Goal: Information Seeking & Learning: Learn about a topic

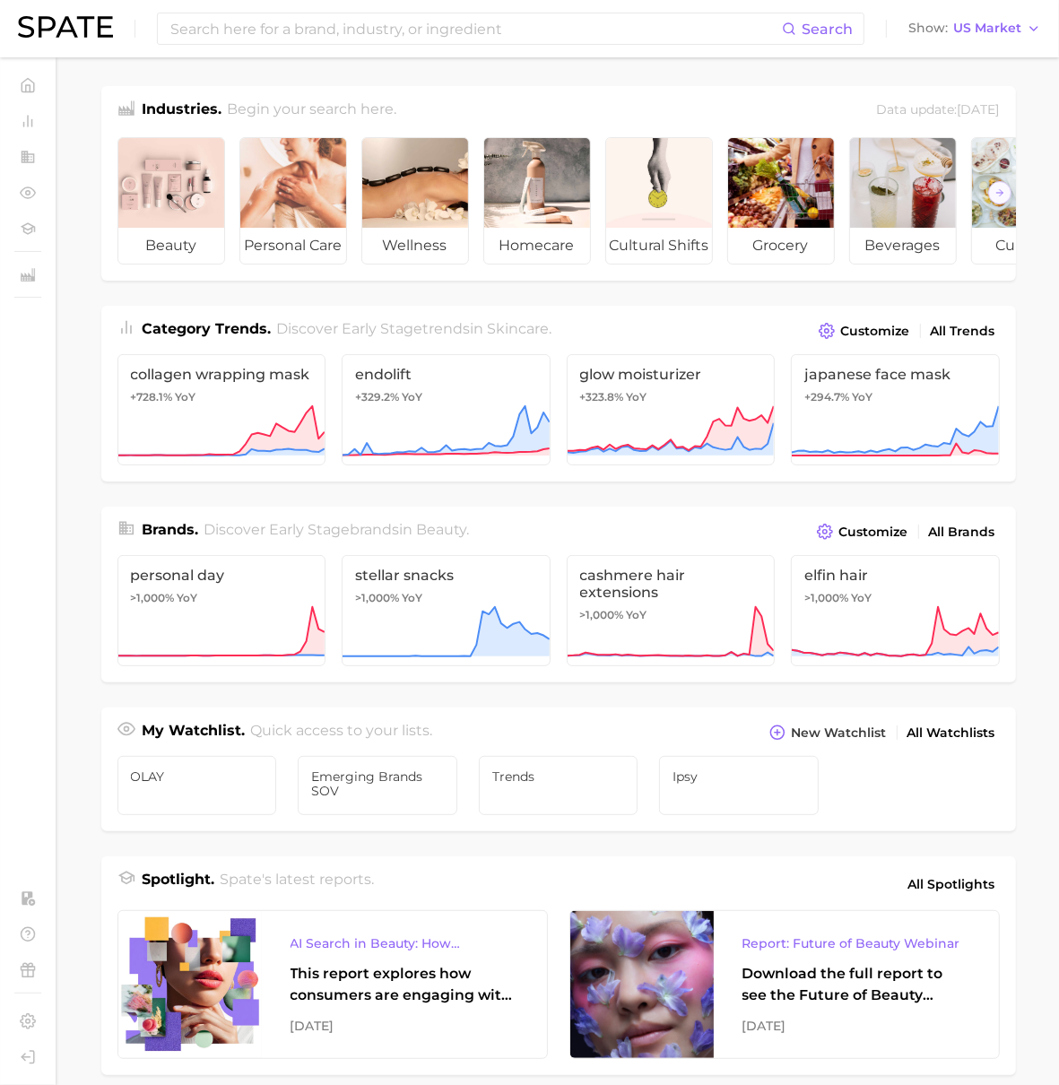
click at [935, 334] on div "Customize All Trends" at bounding box center [906, 330] width 185 height 25
click at [939, 339] on span "All Trends" at bounding box center [963, 331] width 65 height 15
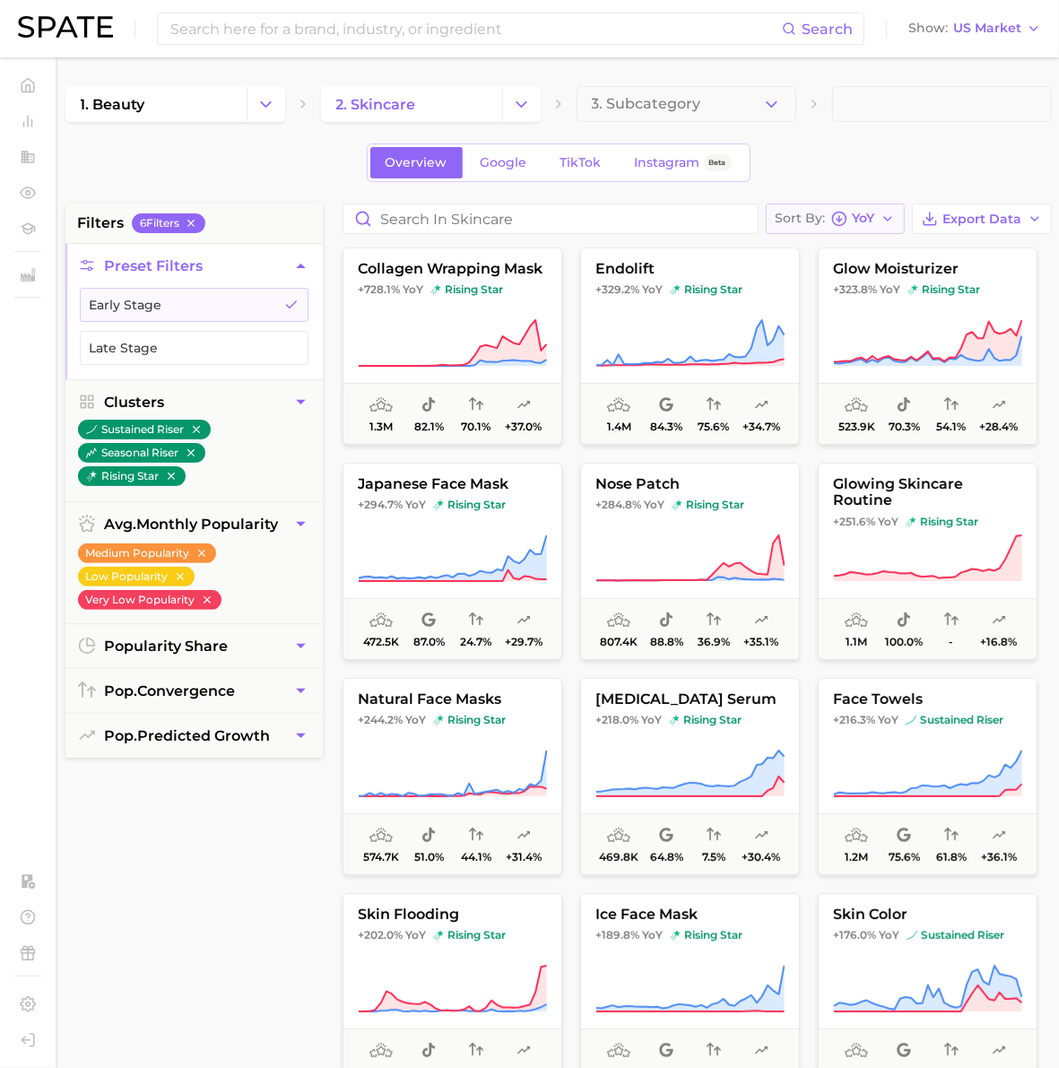
click at [831, 221] on icon "button" at bounding box center [839, 219] width 16 height 16
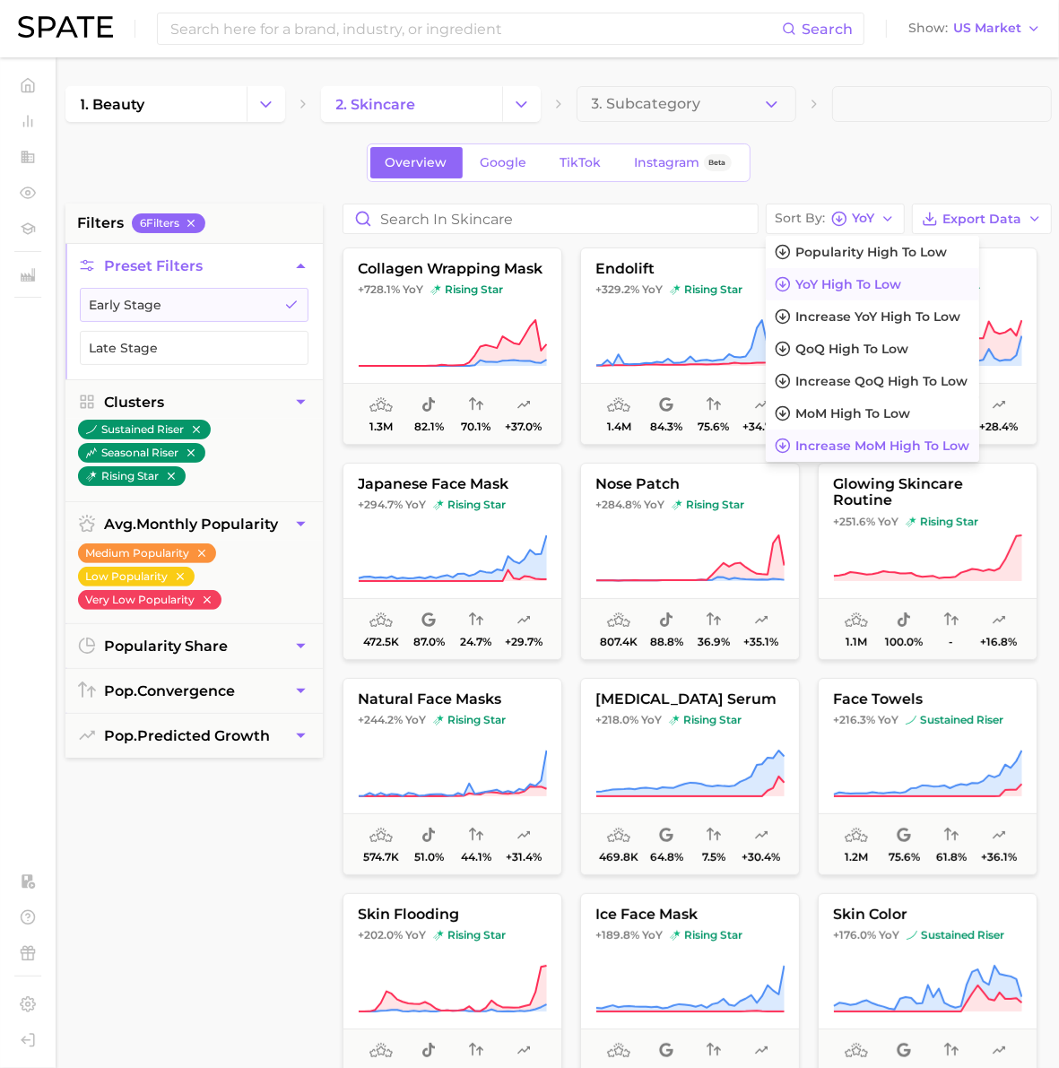
click at [877, 453] on span "Increase MoM high to low" at bounding box center [883, 446] width 174 height 15
